Goal: Task Accomplishment & Management: Use online tool/utility

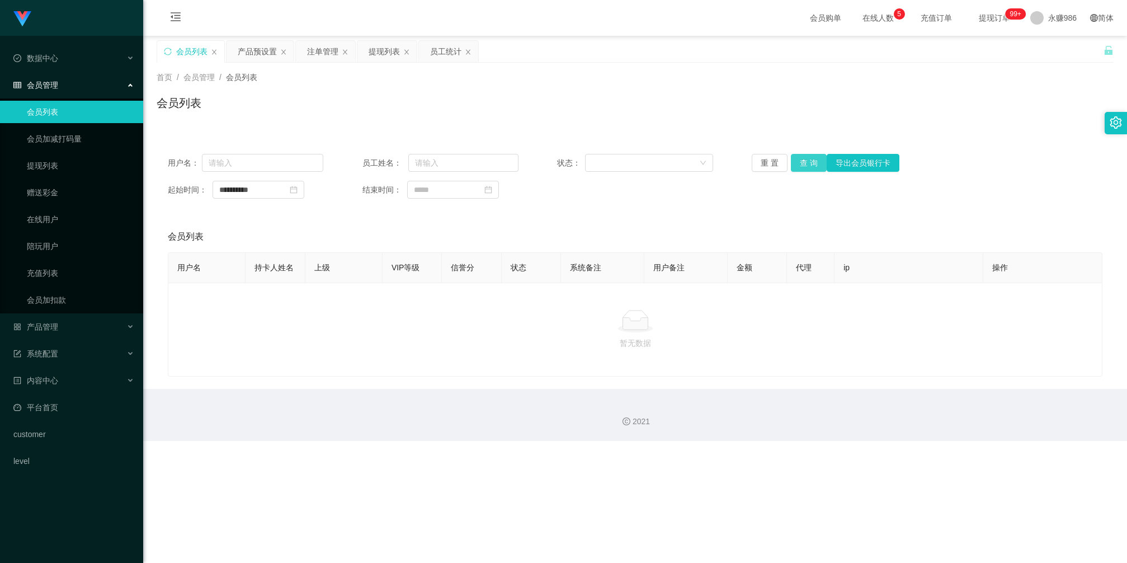
click at [806, 168] on button "查 询" at bounding box center [809, 163] width 36 height 18
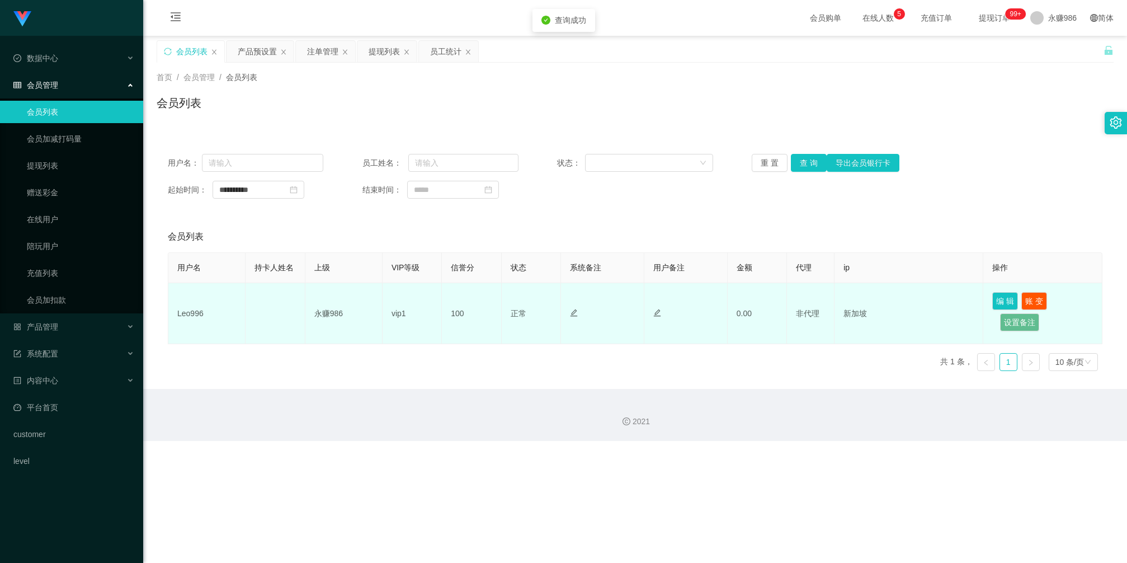
click at [188, 315] on td "Leo996" at bounding box center [206, 313] width 77 height 61
copy td "Leo996"
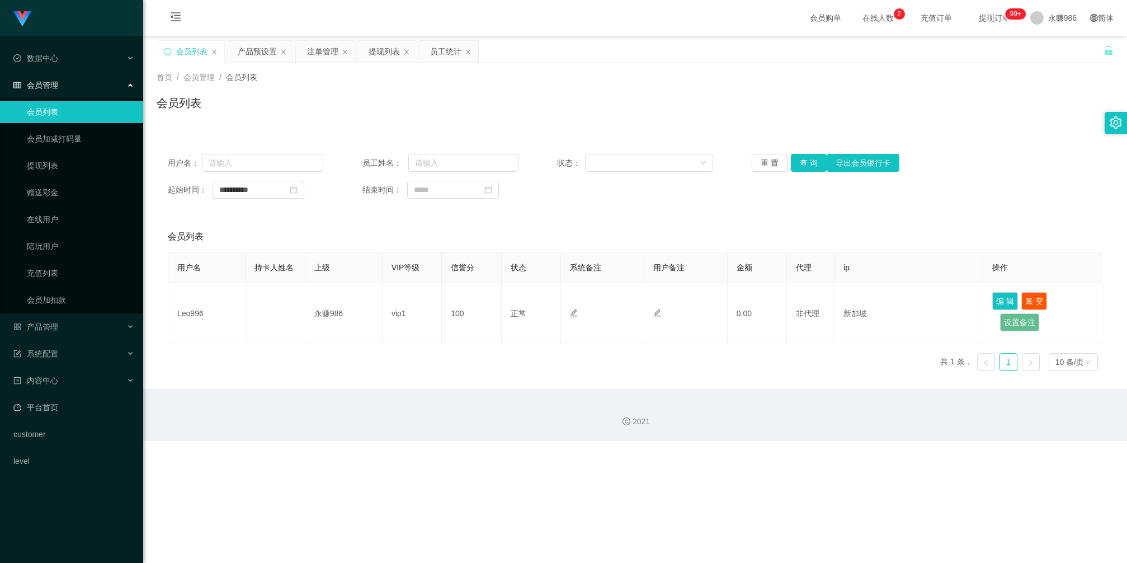
click at [339, 230] on div "会员列表" at bounding box center [635, 236] width 934 height 31
click at [809, 160] on button "查 询" at bounding box center [809, 163] width 36 height 18
click at [1064, 447] on div "Shopee工作台代理端 数据中心 员工统计 团队统计 会员管理 会员列表 会员加减打码量 提现列表 赠送彩金 在线用户 陪玩用户 充值列表 会员加扣款 产品…" at bounding box center [563, 281] width 1127 height 563
click at [797, 168] on button "查 询" at bounding box center [809, 163] width 36 height 18
click at [806, 159] on button "查 询" at bounding box center [809, 163] width 36 height 18
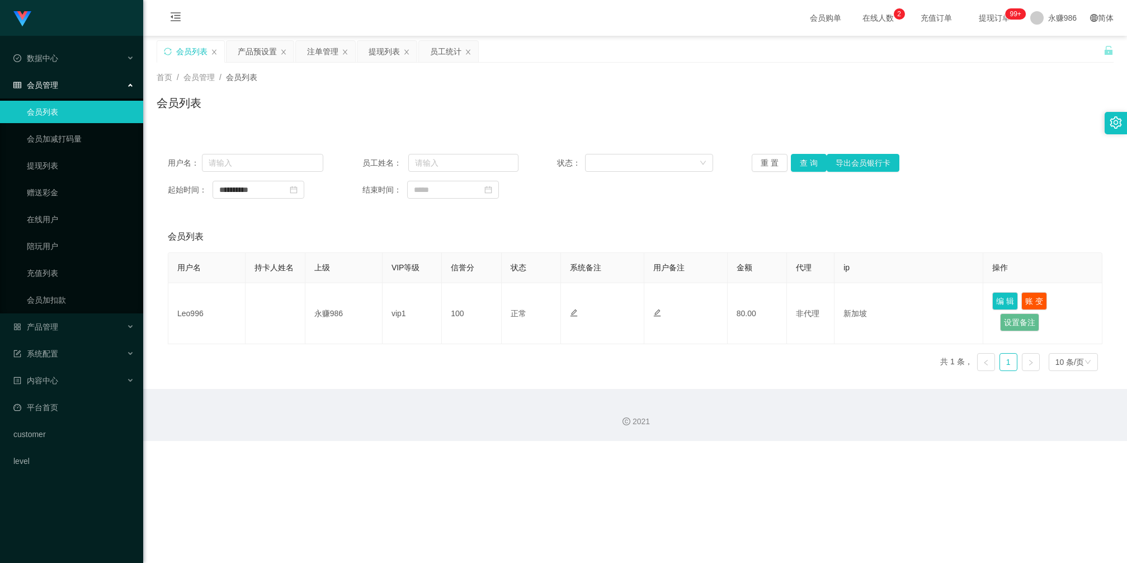
click at [1035, 196] on div "**********" at bounding box center [635, 190] width 934 height 18
click at [801, 162] on button "查 询" at bounding box center [809, 163] width 36 height 18
click at [457, 348] on div "用户名 持卡人姓名 上级 VIP等级 信誉分 状态 系统备注 用户备注 金额 代理 ip 操作 Leo996 永赚986 vip1 100 正常 禁止登录 禁…" at bounding box center [635, 316] width 934 height 128
click at [804, 169] on button "查 询" at bounding box center [809, 163] width 36 height 18
click at [1047, 175] on div "**********" at bounding box center [635, 176] width 957 height 67
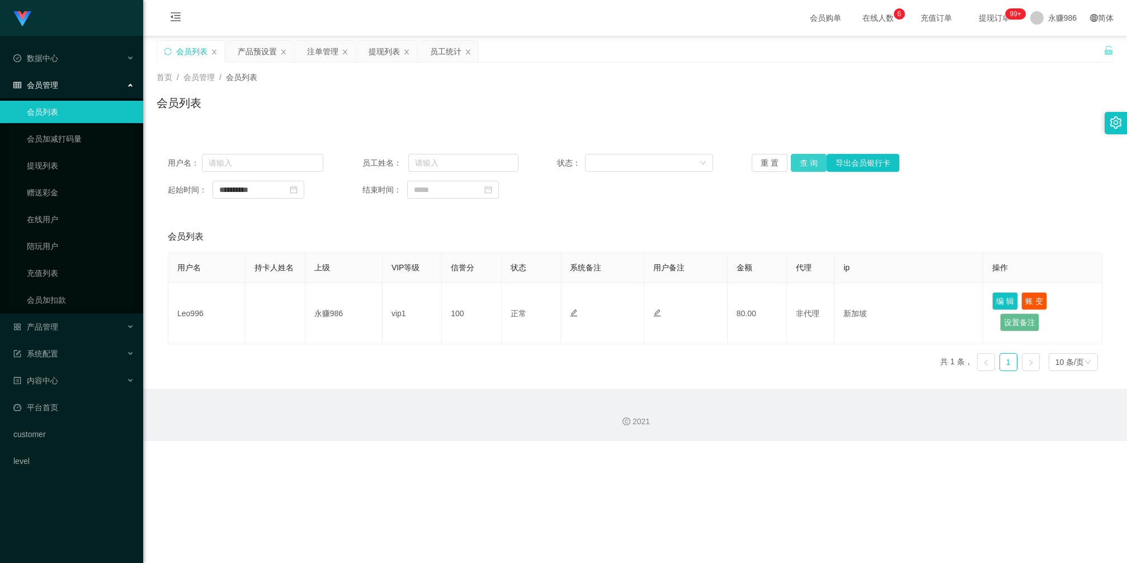
click at [801, 160] on button "查 询" at bounding box center [809, 163] width 36 height 18
click at [245, 52] on div "产品预设置" at bounding box center [257, 51] width 39 height 21
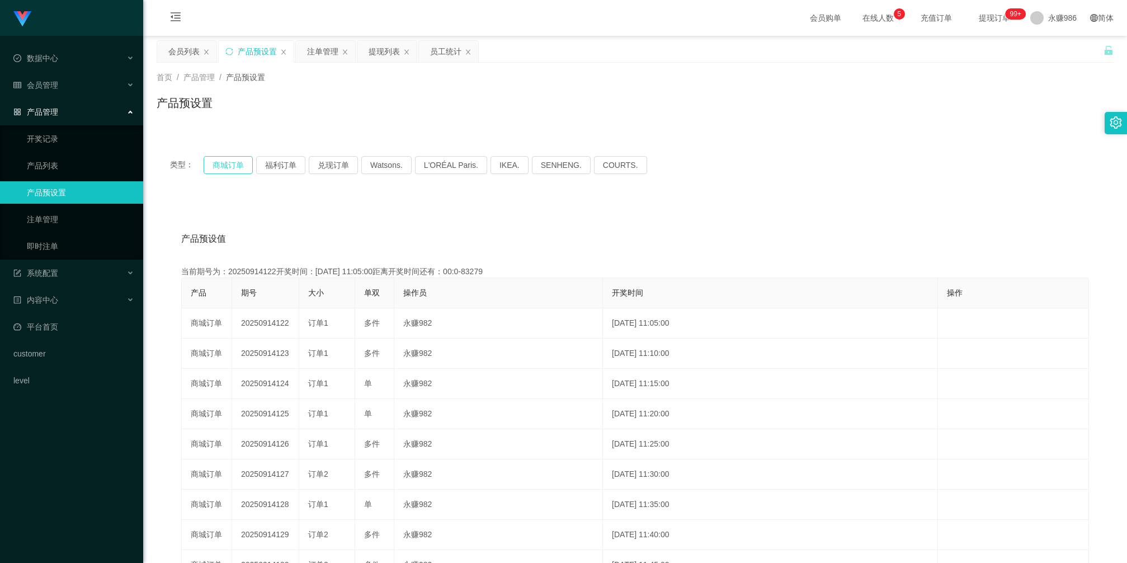
click at [237, 163] on button "商城订单" at bounding box center [228, 165] width 49 height 18
click at [328, 49] on div "注单管理" at bounding box center [322, 51] width 31 height 21
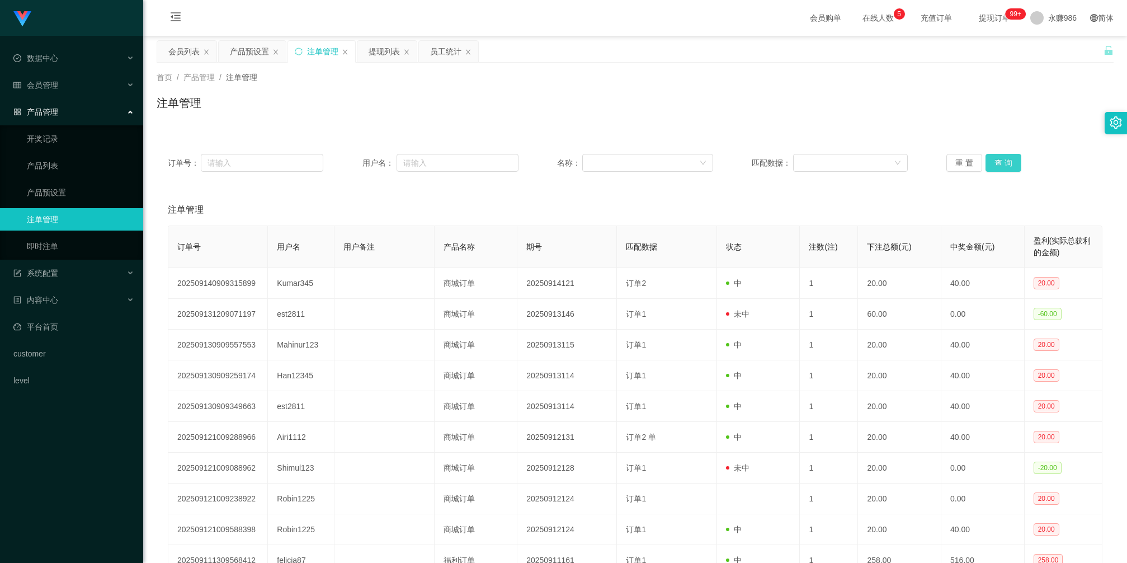
click at [1001, 158] on button "查 询" at bounding box center [1003, 163] width 36 height 18
click at [574, 105] on div "注单管理" at bounding box center [635, 108] width 957 height 26
click at [993, 157] on button "查 询" at bounding box center [1003, 163] width 36 height 18
click at [994, 155] on button "查 询" at bounding box center [1003, 163] width 36 height 18
click at [989, 164] on button "查 询" at bounding box center [1003, 163] width 36 height 18
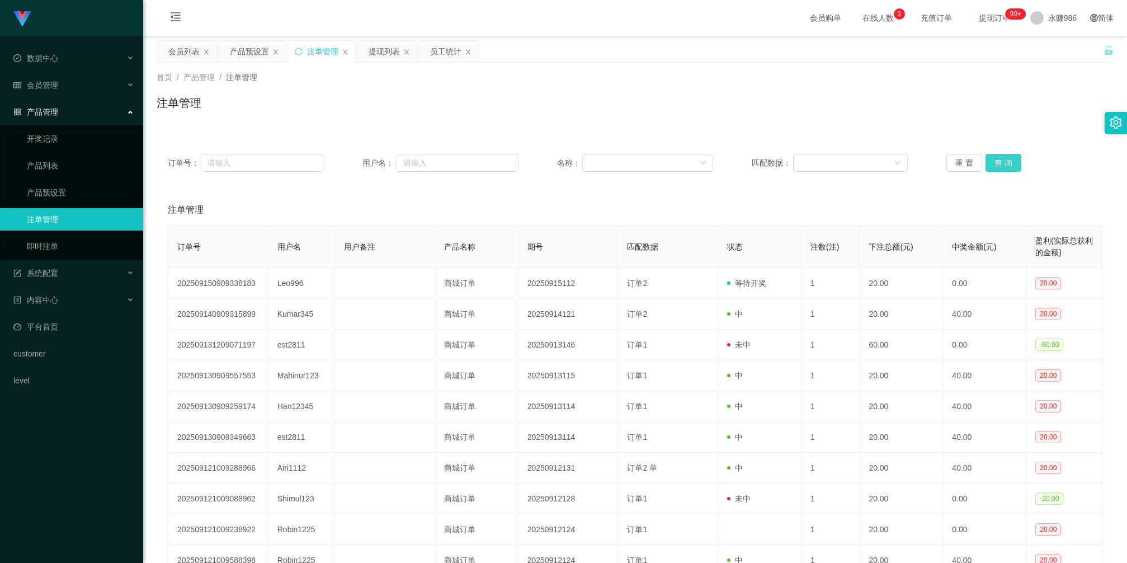
click at [1009, 163] on button "查 询" at bounding box center [1003, 163] width 36 height 18
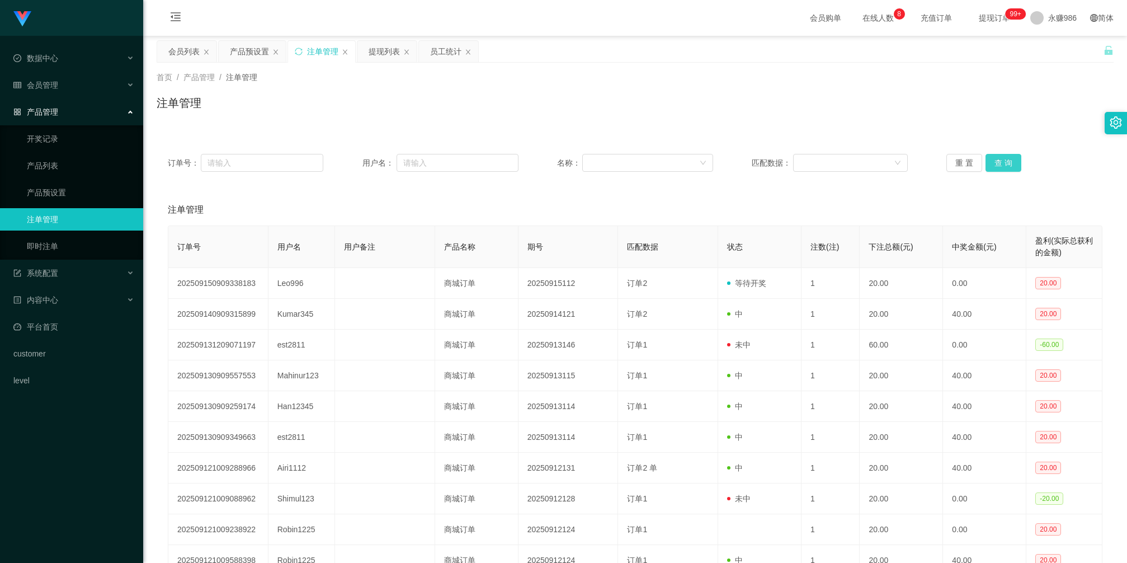
click at [1004, 164] on button "查 询" at bounding box center [1003, 163] width 36 height 18
click at [183, 59] on div "会员列表" at bounding box center [183, 51] width 31 height 21
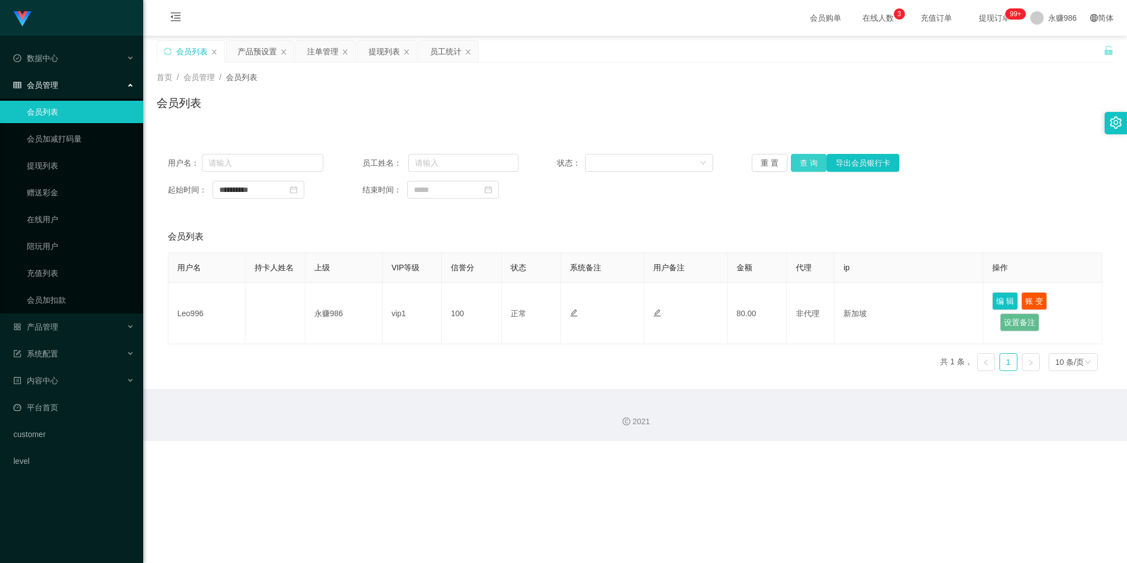
click at [809, 171] on button "查 询" at bounding box center [809, 163] width 36 height 18
click at [1038, 192] on div "**********" at bounding box center [635, 190] width 934 height 18
click at [460, 245] on div "会员列表" at bounding box center [635, 236] width 934 height 31
click at [387, 51] on div "提现列表" at bounding box center [384, 51] width 31 height 21
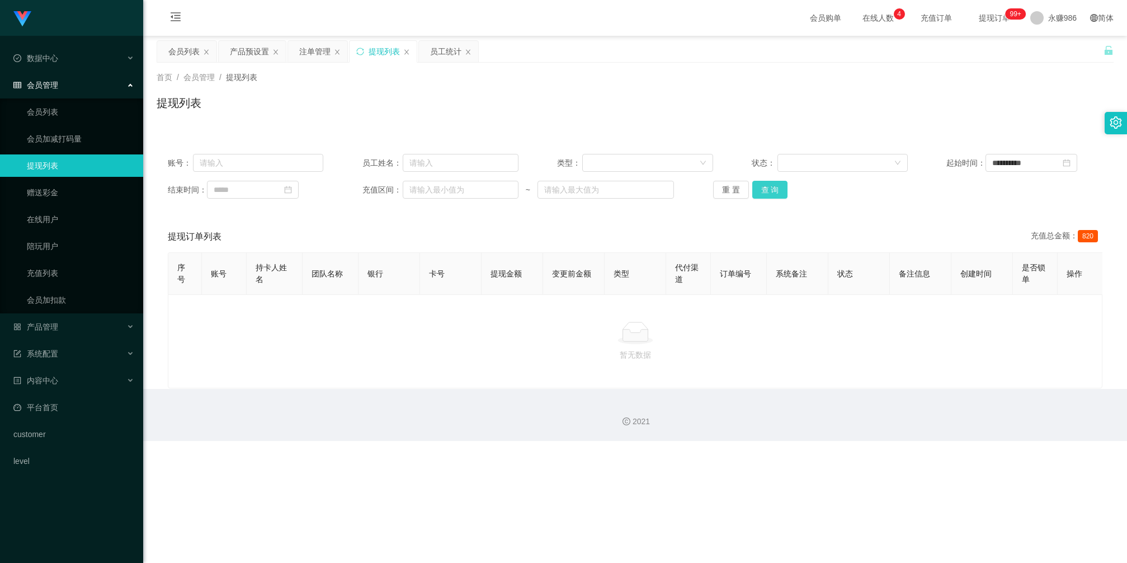
click at [761, 195] on button "查 询" at bounding box center [770, 190] width 36 height 18
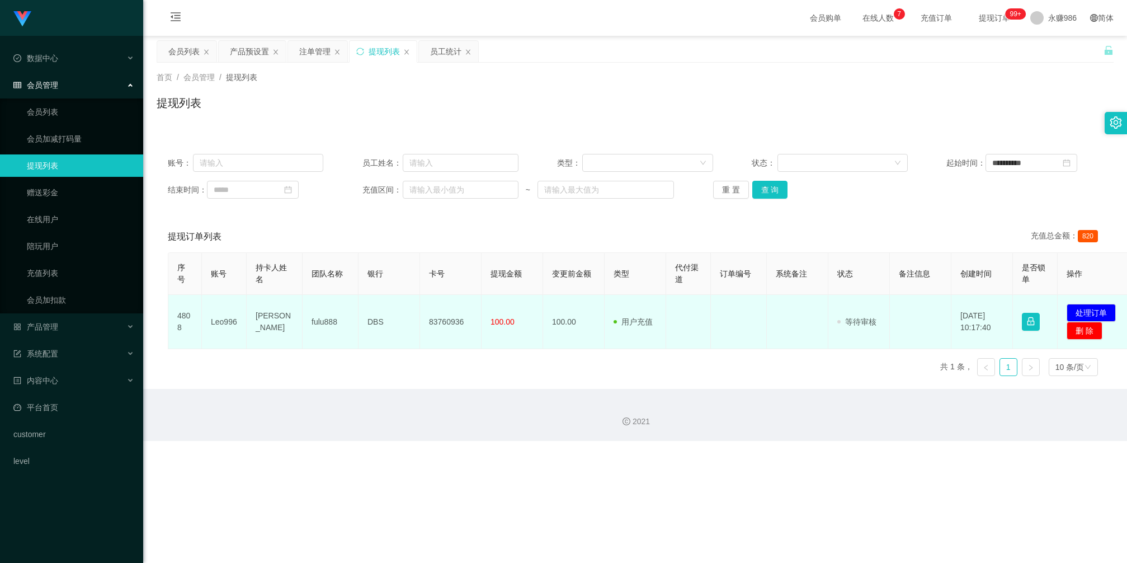
click at [438, 323] on td "83760936" at bounding box center [451, 322] width 62 height 54
copy td "83760936"
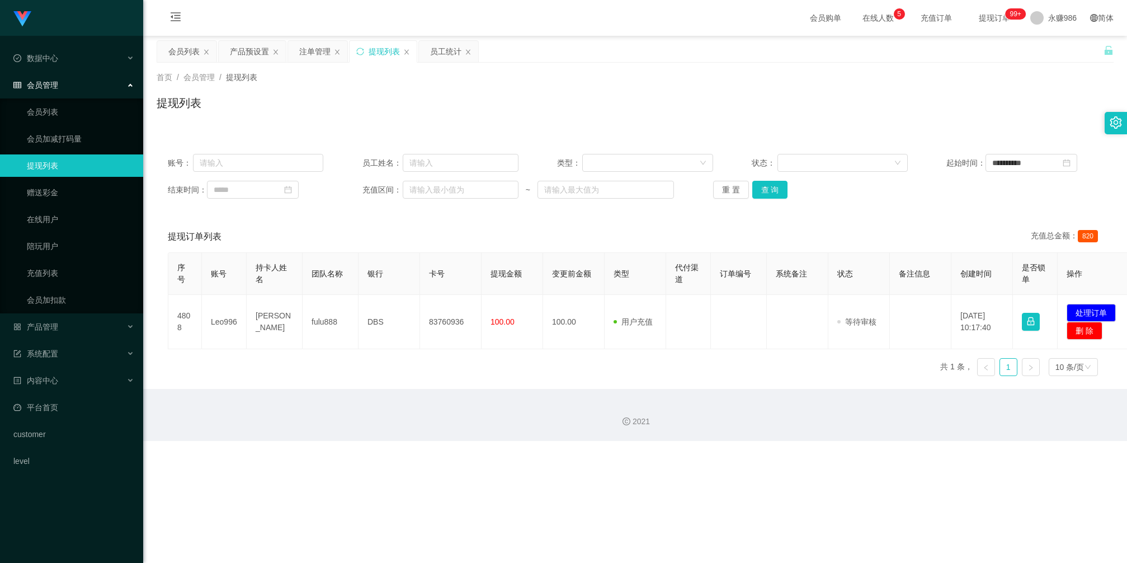
drag, startPoint x: 599, startPoint y: 375, endPoint x: 532, endPoint y: 363, distance: 68.1
click at [599, 375] on div "序号 账号 持卡人姓名 团队名称 银行 卡号 提现金额 变更前金额 类型 代付渠道 订单编号 系统备注 状态 备注信息 创建时间 是否锁单 操作 4808 L…" at bounding box center [635, 318] width 934 height 133
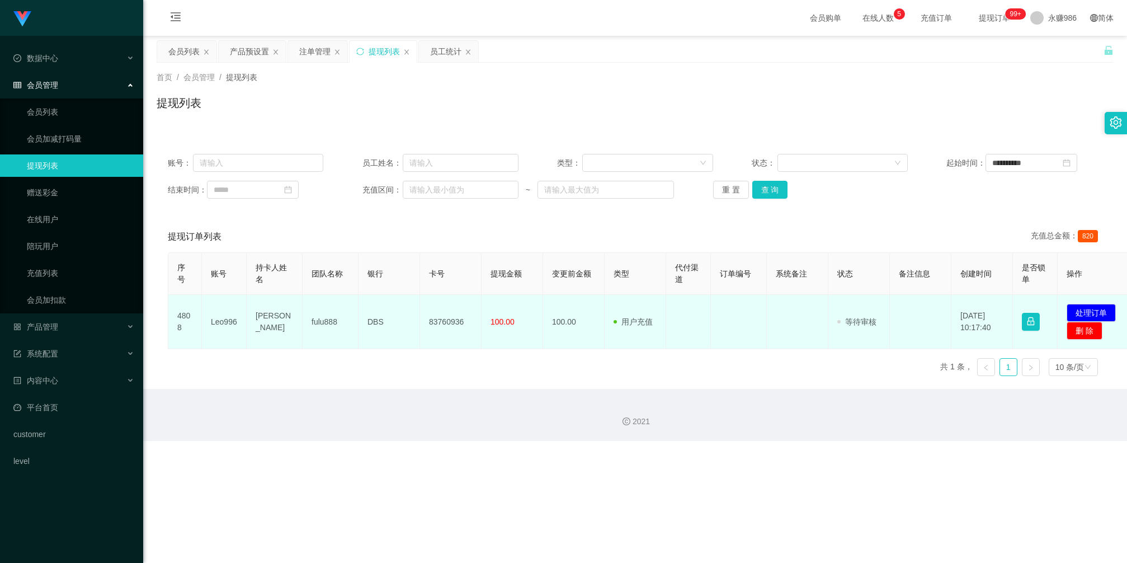
click at [220, 324] on td "Leo996" at bounding box center [224, 322] width 45 height 54
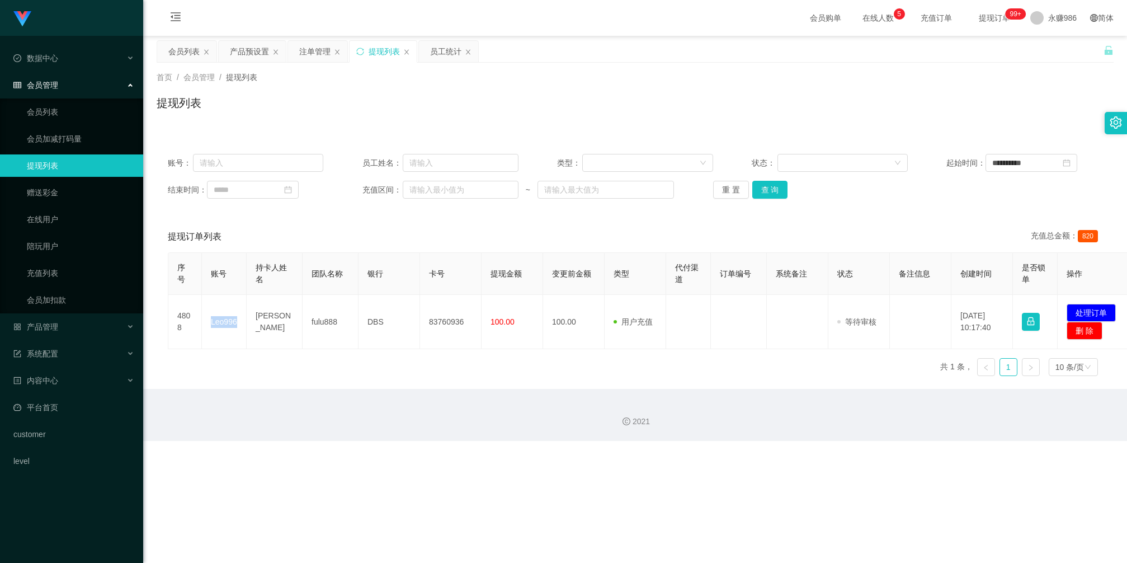
copy td "Leo996"
click at [169, 49] on div "会员列表" at bounding box center [183, 51] width 31 height 21
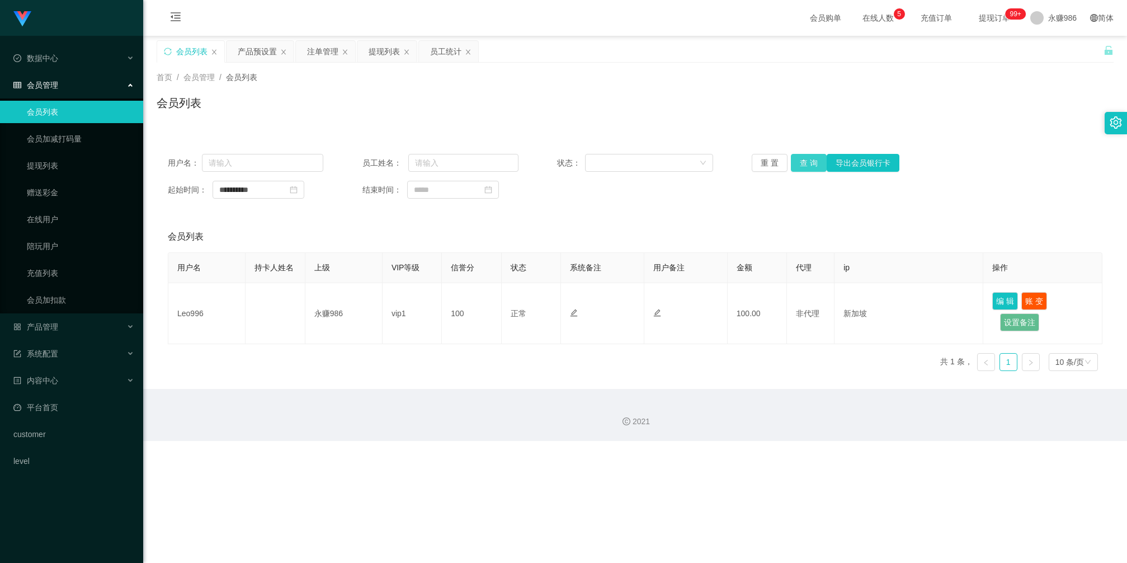
click at [814, 160] on button "查 询" at bounding box center [809, 163] width 36 height 18
click at [590, 113] on div "会员列表" at bounding box center [635, 108] width 957 height 26
click at [759, 449] on div "Shopee工作台代理端 数据中心 员工统计 团队统计 会员管理 会员列表 会员加减打码量 提现列表 赠送彩金 在线用户 陪玩用户 充值列表 会员加扣款 产品…" at bounding box center [563, 281] width 1127 height 563
drag, startPoint x: 549, startPoint y: 219, endPoint x: 558, endPoint y: 217, distance: 9.2
click at [549, 219] on div "**********" at bounding box center [635, 261] width 957 height 237
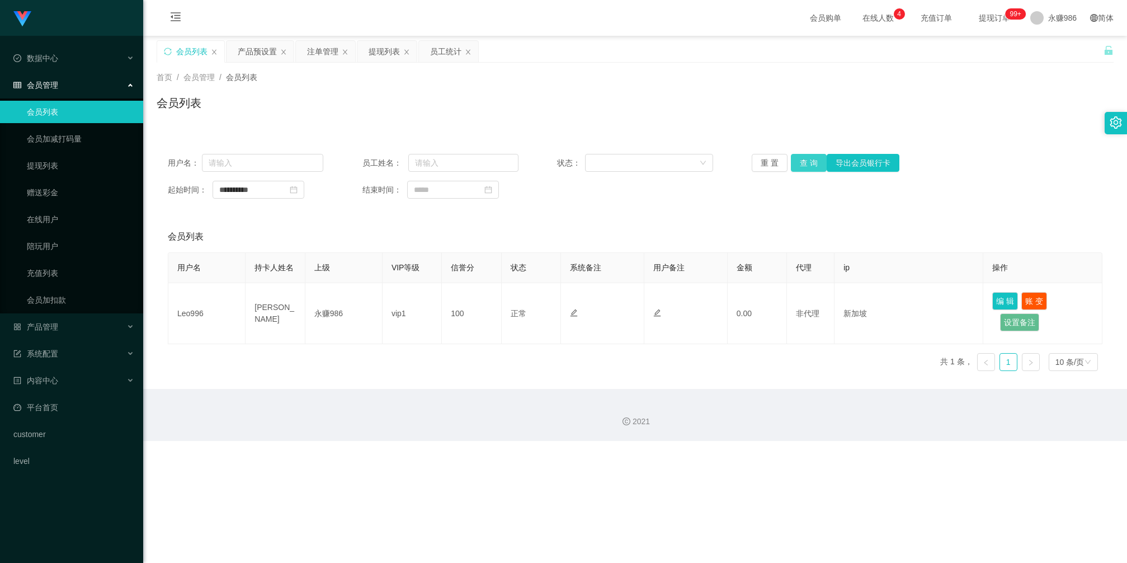
click at [794, 160] on button "查 询" at bounding box center [809, 163] width 36 height 18
click at [804, 163] on button "查 询" at bounding box center [809, 163] width 36 height 18
click at [814, 157] on button "查 询" at bounding box center [809, 163] width 36 height 18
drag, startPoint x: 365, startPoint y: 107, endPoint x: 677, endPoint y: 9, distance: 327.2
click at [365, 107] on div "会员列表" at bounding box center [635, 108] width 957 height 26
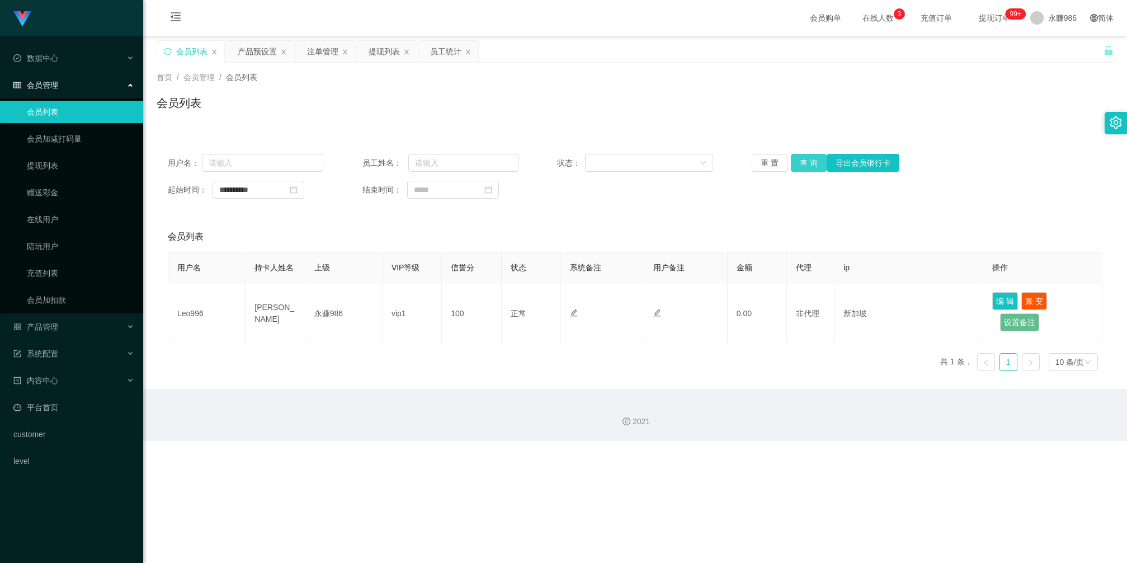
click at [803, 160] on button "查 询" at bounding box center [809, 163] width 36 height 18
click at [802, 162] on button "查 询" at bounding box center [809, 163] width 36 height 18
click at [797, 163] on button "查 询" at bounding box center [809, 163] width 36 height 18
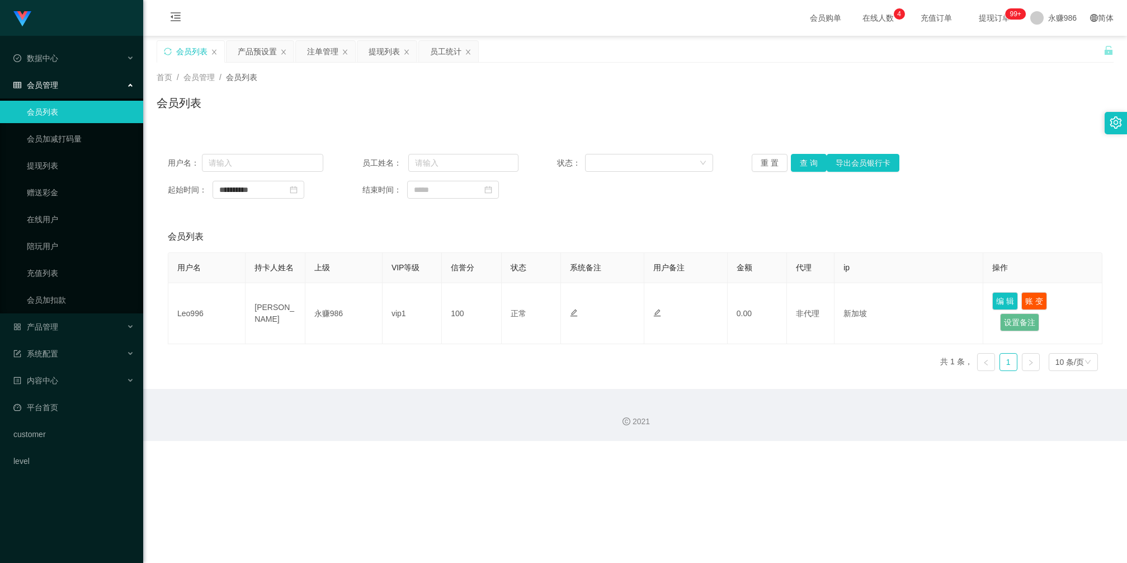
click at [407, 367] on div "用户名 持卡人姓名 上级 VIP等级 信誉分 状态 系统备注 用户备注 金额 代理 ip 操作 Leo996 [PERSON_NAME] [PERSON_NA…" at bounding box center [635, 316] width 934 height 128
click at [818, 160] on button "查 询" at bounding box center [809, 163] width 36 height 18
